Goal: Task Accomplishment & Management: Manage account settings

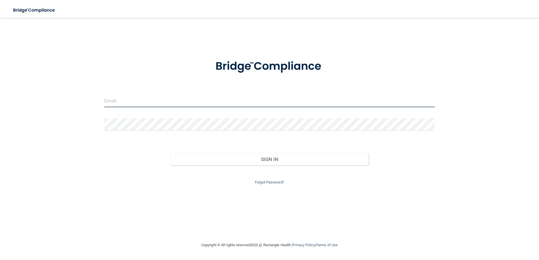
type input "[EMAIL_ADDRESS][DOMAIN_NAME]"
drag, startPoint x: 175, startPoint y: 102, endPoint x: 65, endPoint y: 105, distance: 109.6
click at [65, 105] on div "[EMAIL_ADDRESS][DOMAIN_NAME] Invalid email/password. You don't have permission …" at bounding box center [269, 130] width 516 height 213
type input "[EMAIL_ADDRESS][DOMAIN_NAME]"
drag, startPoint x: 441, startPoint y: 143, endPoint x: 421, endPoint y: 150, distance: 20.9
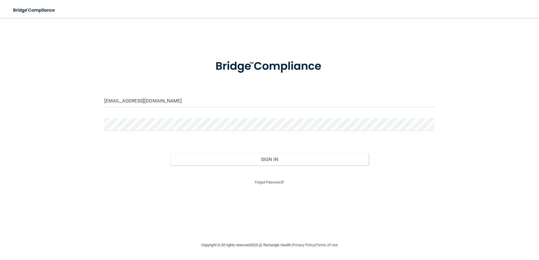
click at [441, 143] on div "[EMAIL_ADDRESS][DOMAIN_NAME] Invalid email/password. You don't have permission …" at bounding box center [269, 130] width 516 height 213
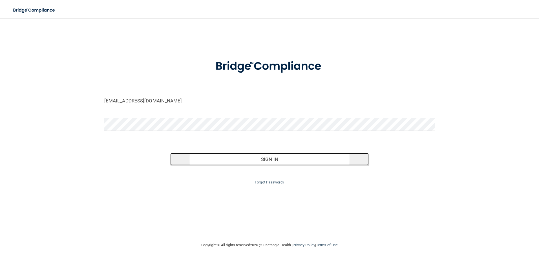
click at [321, 163] on button "Sign In" at bounding box center [269, 159] width 198 height 12
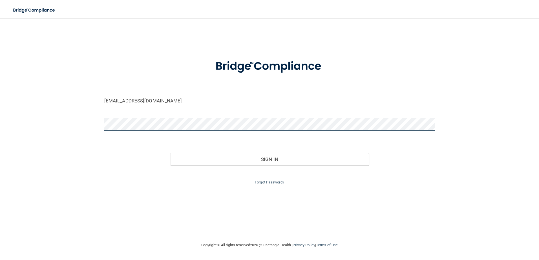
click at [170, 153] on button "Sign In" at bounding box center [269, 159] width 198 height 12
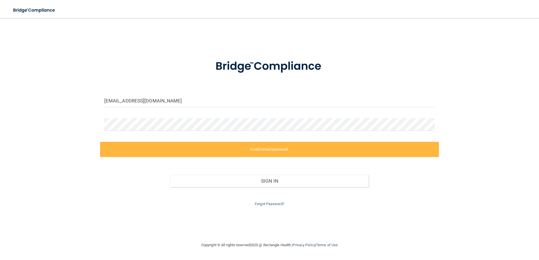
click at [500, 143] on div "[EMAIL_ADDRESS][DOMAIN_NAME] Invalid email/password. You don't have permission …" at bounding box center [269, 130] width 516 height 213
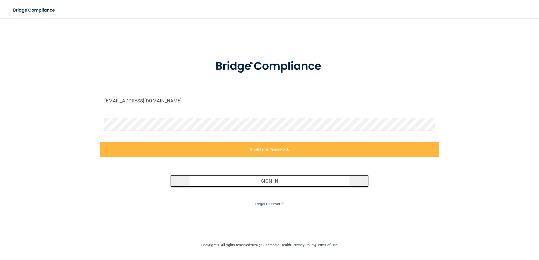
click at [312, 182] on button "Sign In" at bounding box center [269, 181] width 198 height 12
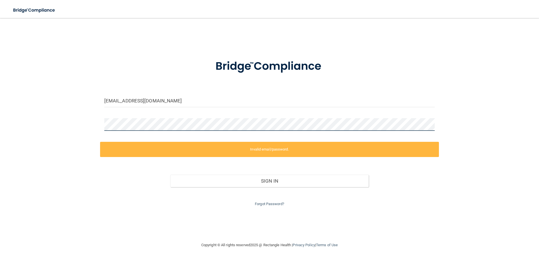
click at [72, 134] on div "[EMAIL_ADDRESS][DOMAIN_NAME] Invalid email/password. You don't have permission …" at bounding box center [269, 130] width 516 height 213
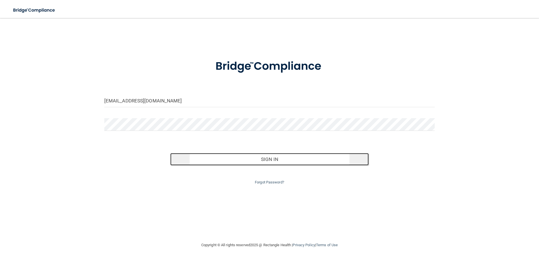
click at [303, 162] on button "Sign In" at bounding box center [269, 159] width 198 height 12
click at [279, 163] on button "Sign In" at bounding box center [269, 159] width 198 height 12
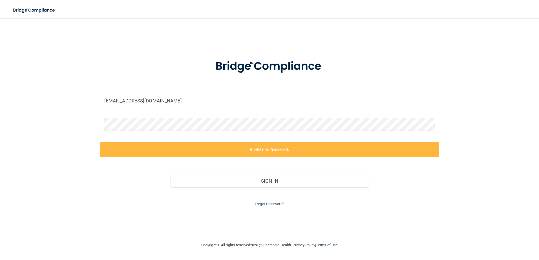
click at [263, 206] on div "Forgot Password?" at bounding box center [269, 197] width 339 height 20
click at [266, 204] on link "Forgot Password?" at bounding box center [269, 204] width 29 height 4
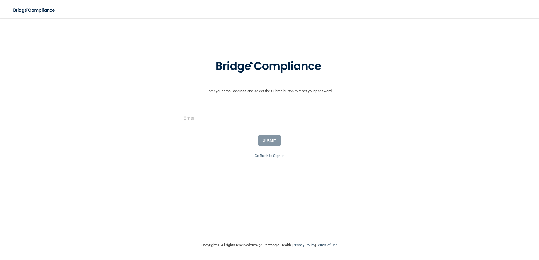
drag, startPoint x: 266, startPoint y: 204, endPoint x: 233, endPoint y: 122, distance: 87.8
click at [232, 121] on input "email" at bounding box center [269, 118] width 172 height 13
type input "[EMAIL_ADDRESS][DOMAIN_NAME]"
click at [262, 138] on button "SUBMIT" at bounding box center [269, 141] width 23 height 10
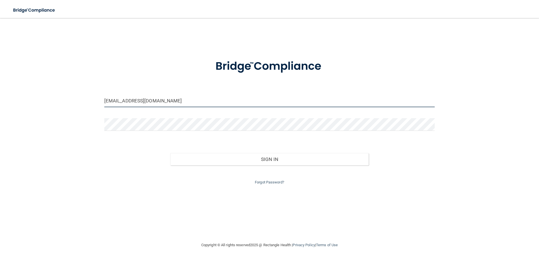
click at [168, 100] on input "[EMAIL_ADDRESS][DOMAIN_NAME]" at bounding box center [269, 101] width 330 height 13
drag, startPoint x: 180, startPoint y: 102, endPoint x: 57, endPoint y: 108, distance: 123.3
click at [59, 107] on div "[EMAIL_ADDRESS][DOMAIN_NAME] Invalid email/password. You don't have permission …" at bounding box center [269, 130] width 516 height 213
type input "[EMAIL_ADDRESS][DOMAIN_NAME]"
drag, startPoint x: 470, startPoint y: 138, endPoint x: 467, endPoint y: 139, distance: 2.9
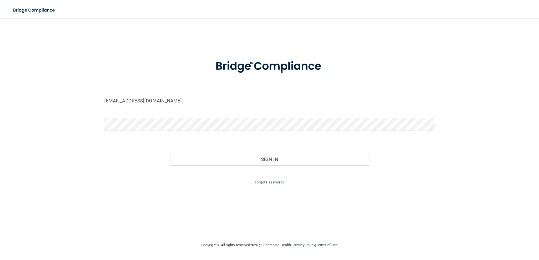
click at [470, 138] on div "[EMAIL_ADDRESS][DOMAIN_NAME] Invalid email/password. You don't have permission …" at bounding box center [269, 130] width 516 height 213
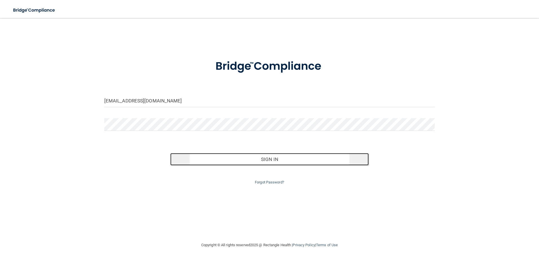
click at [334, 157] on button "Sign In" at bounding box center [269, 159] width 198 height 12
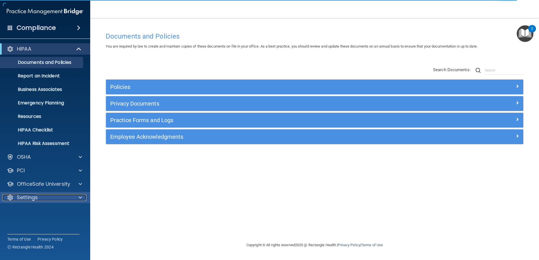
click at [31, 198] on p "Settings" at bounding box center [27, 197] width 21 height 7
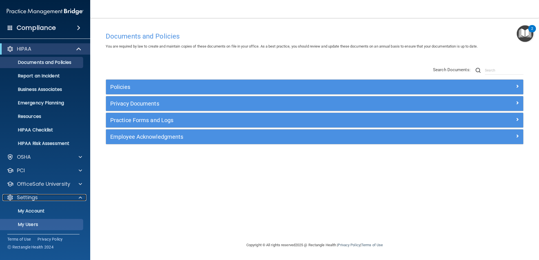
scroll to position [28, 0]
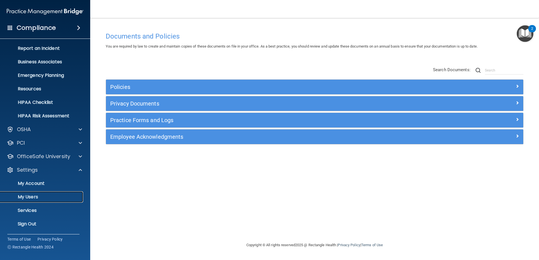
click at [34, 198] on p "My Users" at bounding box center [42, 197] width 77 height 6
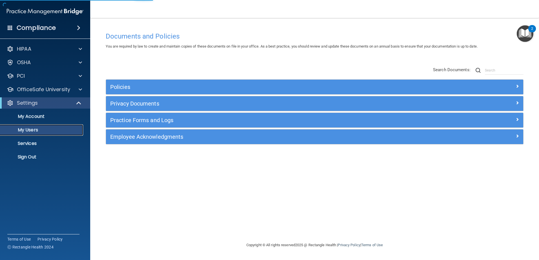
select select "20"
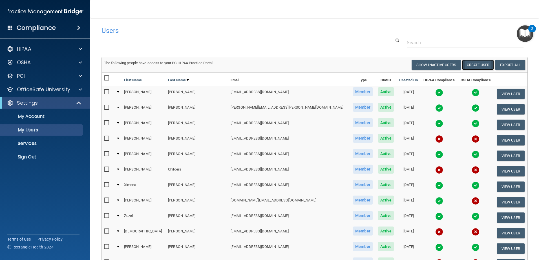
click at [477, 66] on button "Create User" at bounding box center [478, 65] width 32 height 10
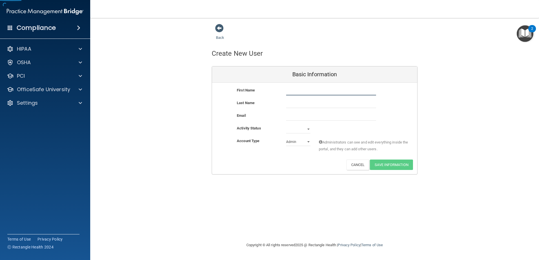
click at [314, 91] on input "text" at bounding box center [331, 91] width 90 height 8
type input "Alondra"
type input "[PERSON_NAME]"
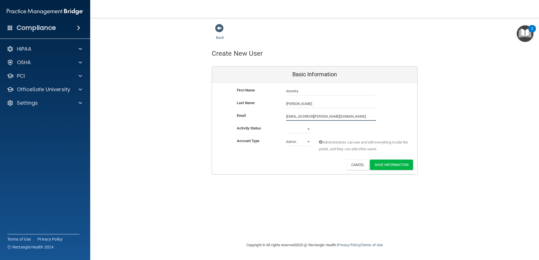
type input "[EMAIL_ADDRESS][PERSON_NAME][DOMAIN_NAME]"
click at [307, 132] on select "Active Inactive" at bounding box center [298, 129] width 24 height 8
select select "active"
click at [286, 125] on select "Active Inactive" at bounding box center [298, 129] width 24 height 8
click at [298, 141] on select "Admin Member" at bounding box center [298, 142] width 24 height 8
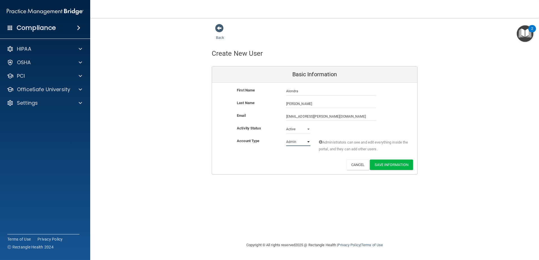
select select "practice_member"
click at [286, 138] on select "Admin Member" at bounding box center [298, 142] width 24 height 8
click at [367, 116] on input "[EMAIL_ADDRESS][PERSON_NAME][DOMAIN_NAME]" at bounding box center [331, 116] width 90 height 8
click at [402, 124] on div "Email [EMAIL_ADDRESS][PERSON_NAME][DOMAIN_NAME] [DOMAIN_NAME][EMAIL_ADDRESS][PE…" at bounding box center [314, 118] width 205 height 13
click at [400, 167] on button "Save Information" at bounding box center [391, 165] width 43 height 10
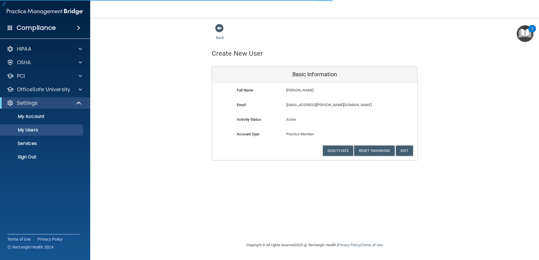
select select "20"
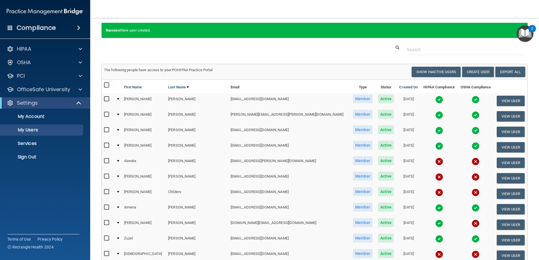
scroll to position [28, 0]
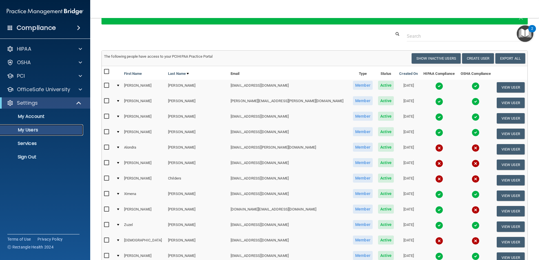
click at [28, 128] on p "My Users" at bounding box center [42, 130] width 77 height 6
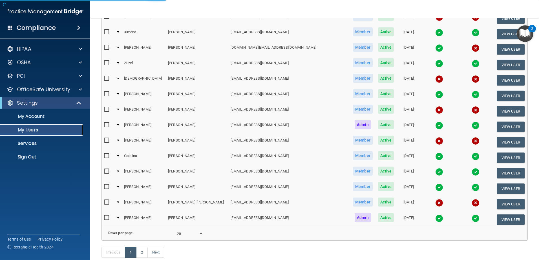
select select "20"
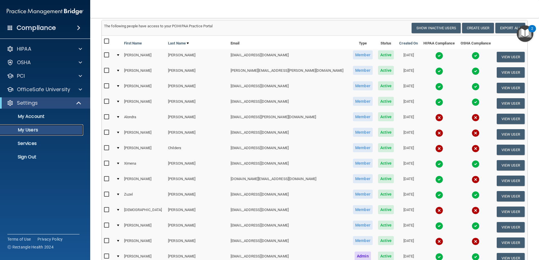
scroll to position [9, 0]
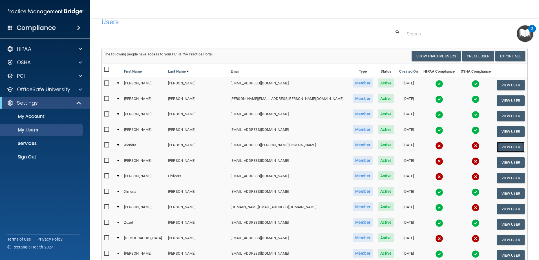
click at [502, 149] on button "View User" at bounding box center [510, 147] width 28 height 10
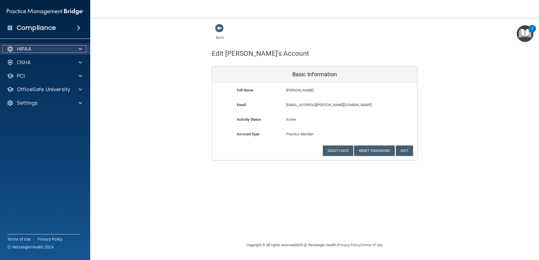
click at [46, 50] on div "HIPAA" at bounding box center [38, 49] width 70 height 7
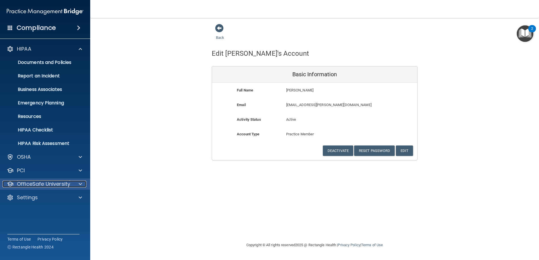
click at [77, 185] on div at bounding box center [79, 184] width 14 height 7
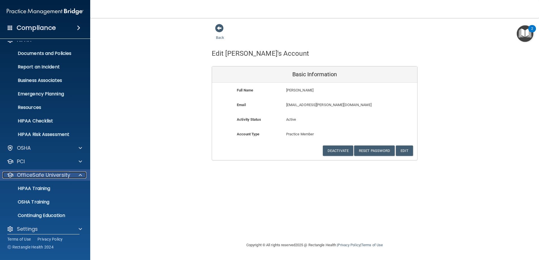
scroll to position [14, 0]
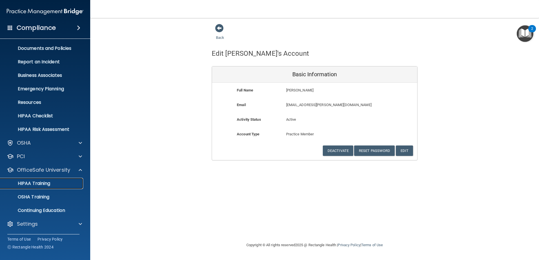
click at [59, 185] on div "HIPAA Training" at bounding box center [42, 184] width 77 height 6
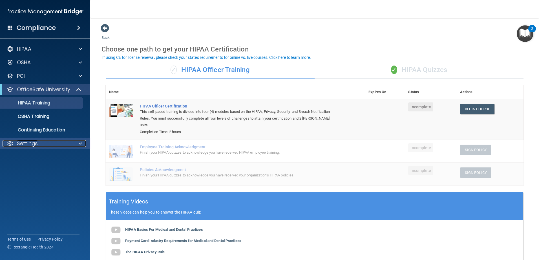
click at [25, 141] on p "Settings" at bounding box center [27, 143] width 21 height 7
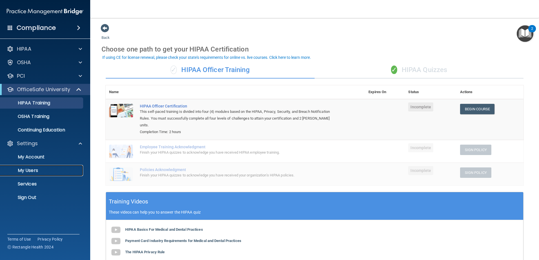
click at [34, 168] on p "My Users" at bounding box center [42, 171] width 77 height 6
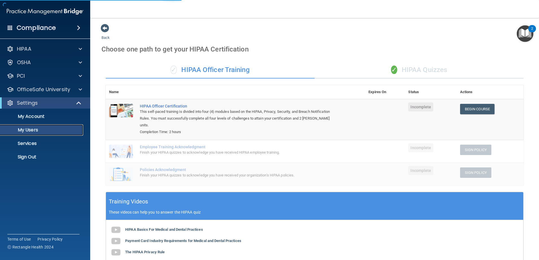
select select "20"
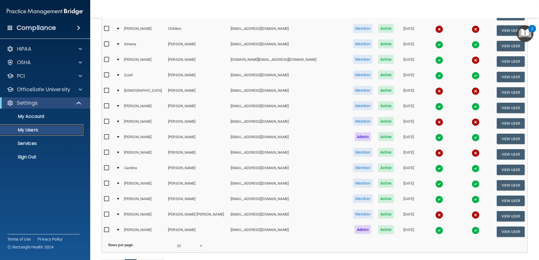
scroll to position [169, 0]
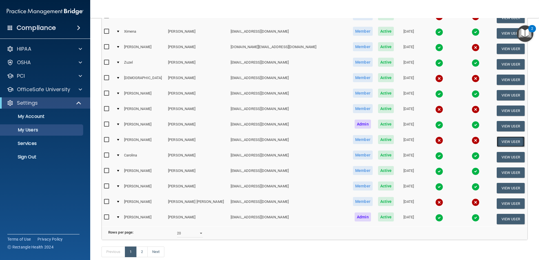
click at [498, 141] on button "View User" at bounding box center [510, 142] width 28 height 10
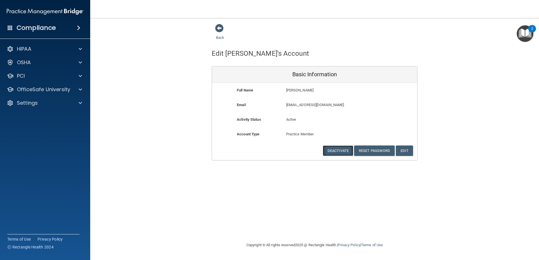
click at [344, 152] on button "Deactivate" at bounding box center [338, 151] width 30 height 10
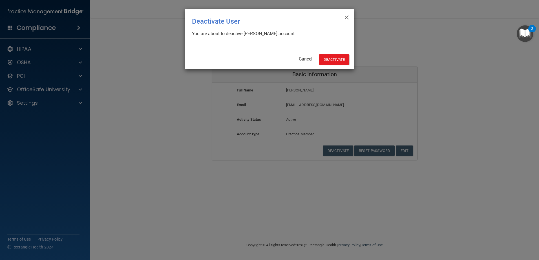
click at [307, 57] on link "Cancel" at bounding box center [306, 58] width 14 height 5
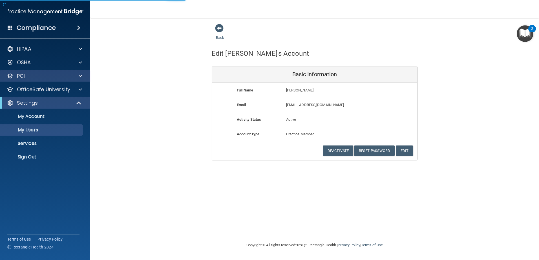
select select "20"
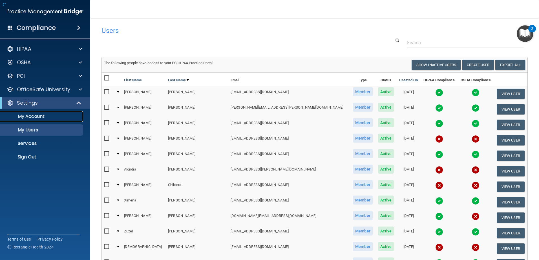
click at [32, 119] on p "My Account" at bounding box center [42, 117] width 77 height 6
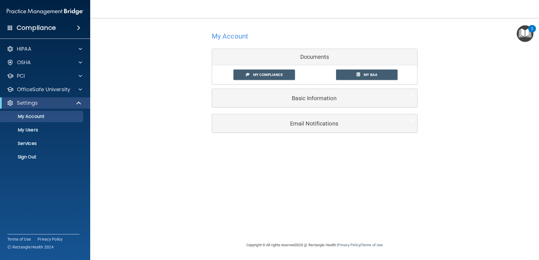
drag, startPoint x: 125, startPoint y: 1, endPoint x: 133, endPoint y: 44, distance: 43.7
click at [133, 44] on div "My Account Documents My Compliance My Compliance My BAA Basic Information Full …" at bounding box center [314, 82] width 426 height 116
click at [137, 134] on div "My Account Documents My Compliance My Compliance My BAA Basic Information Full …" at bounding box center [314, 82] width 426 height 116
click at [43, 132] on p "My Users" at bounding box center [42, 130] width 77 height 6
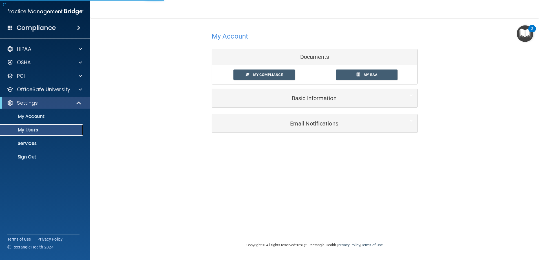
select select "20"
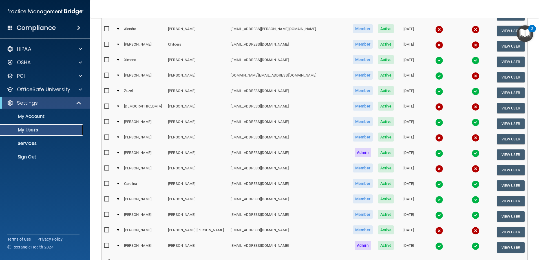
scroll to position [141, 0]
